Goal: Task Accomplishment & Management: Manage account settings

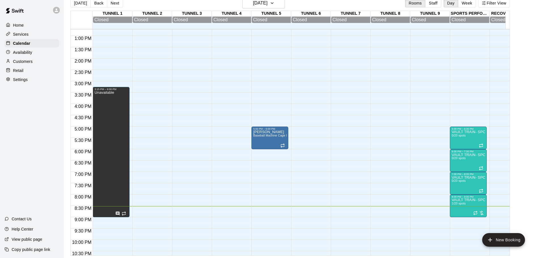
scroll to position [296, 0]
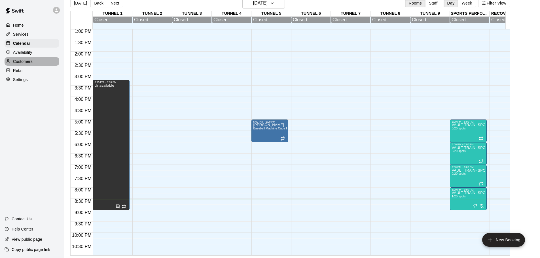
click at [38, 64] on div "Customers" at bounding box center [32, 61] width 55 height 9
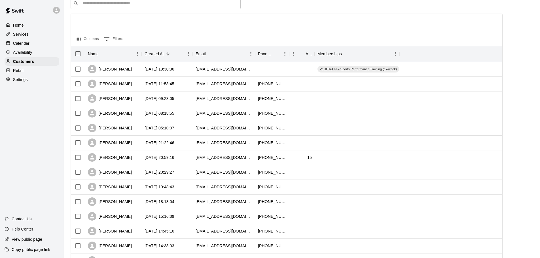
scroll to position [14, 0]
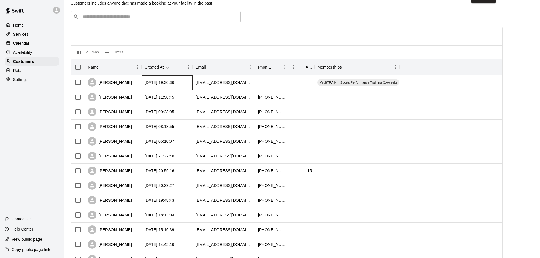
click at [191, 83] on div "[DATE] 19:30:36" at bounding box center [167, 82] width 51 height 15
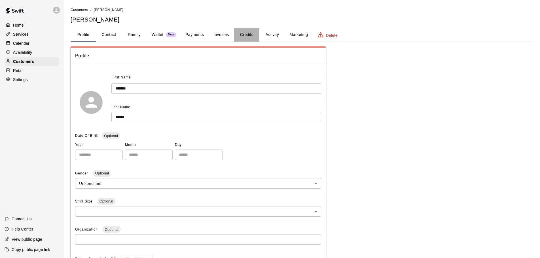
click at [250, 35] on button "Credits" at bounding box center [247, 35] width 26 height 14
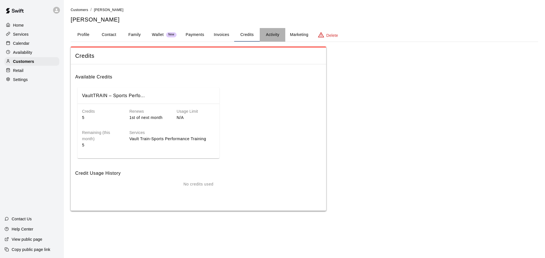
click at [274, 40] on button "Activity" at bounding box center [273, 35] width 26 height 14
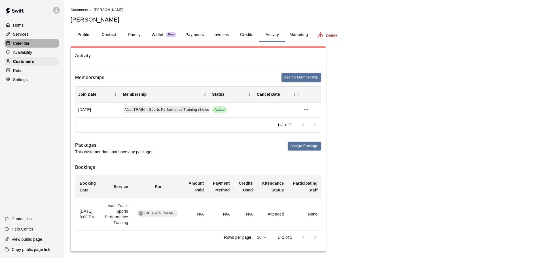
click at [27, 44] on p "Calendar" at bounding box center [21, 44] width 16 height 6
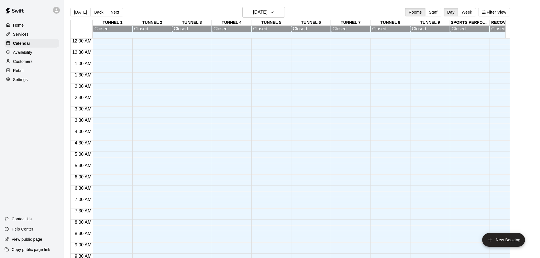
scroll to position [300, 0]
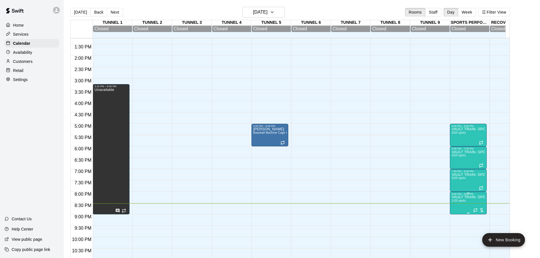
click at [456, 197] on p "VAULT TRAIN- SPORTS PERFORMANCE TRAINING" at bounding box center [468, 197] width 33 height 0
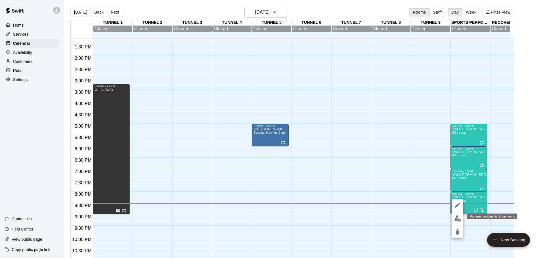
click at [461, 220] on button "edit" at bounding box center [457, 218] width 11 height 11
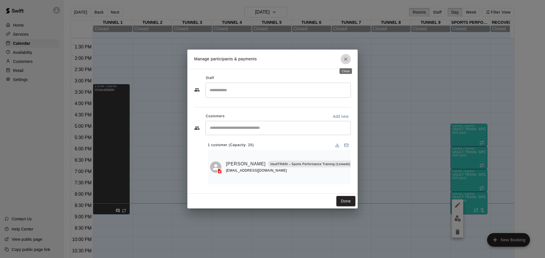
click at [344, 59] on icon "Close" at bounding box center [346, 59] width 6 height 6
